Goal: Task Accomplishment & Management: Use online tool/utility

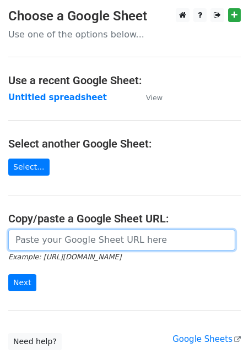
click at [56, 241] on input "url" at bounding box center [121, 239] width 227 height 21
paste input "[EMAIL_ADDRESS][DOMAIN_NAME] [PERSON_NAME][EMAIL_ADDRESS][DOMAIN_NAME] [PERSON_…"
type input "[EMAIL_ADDRESS][DOMAIN_NAME] [PERSON_NAME][EMAIL_ADDRESS][DOMAIN_NAME] [PERSON_…"
click at [31, 240] on input "url" at bounding box center [121, 239] width 227 height 21
paste input "[URL][DOMAIN_NAME]"
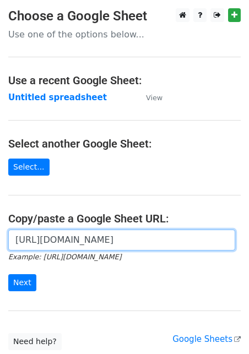
scroll to position [0, 239]
type input "[URL][DOMAIN_NAME]"
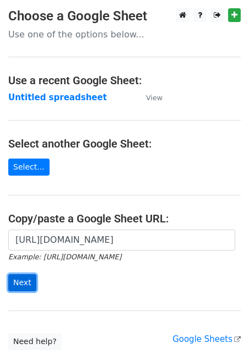
click at [15, 279] on input "Next" at bounding box center [22, 282] width 28 height 17
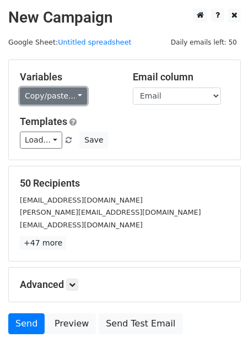
click at [57, 102] on link "Copy/paste..." at bounding box center [53, 95] width 67 height 17
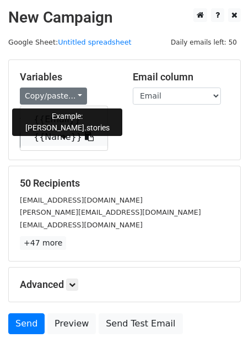
click at [57, 132] on link "{{Name}}" at bounding box center [63, 137] width 87 height 18
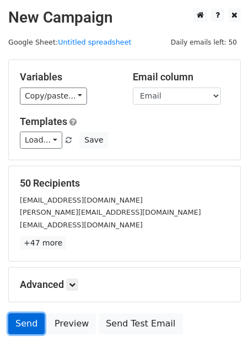
click at [21, 321] on link "Send" at bounding box center [26, 323] width 36 height 21
